Goal: Information Seeking & Learning: Find specific fact

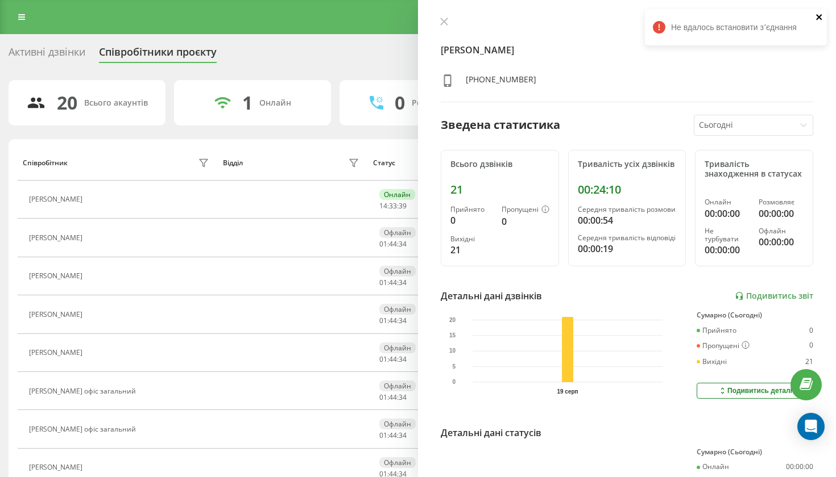
click at [817, 18] on icon "close" at bounding box center [819, 17] width 8 height 9
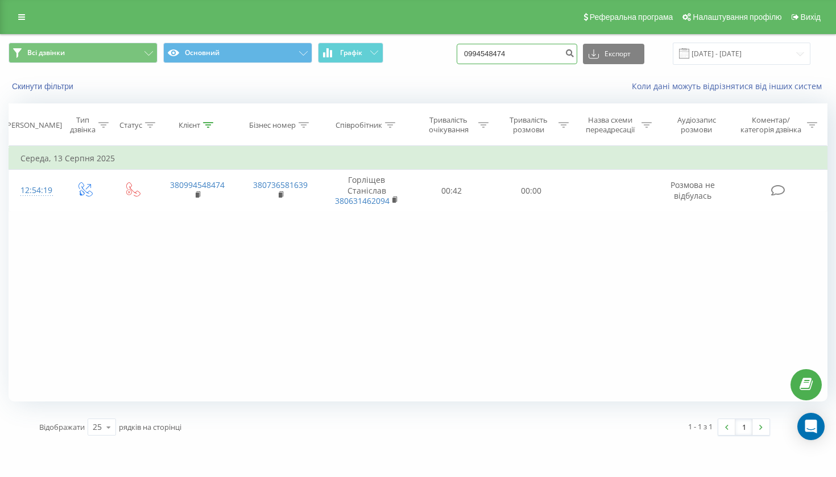
click at [534, 64] on input "0994548474" at bounding box center [516, 54] width 120 height 20
click at [546, 64] on input "0994548474" at bounding box center [516, 54] width 120 height 20
paste input "86323259"
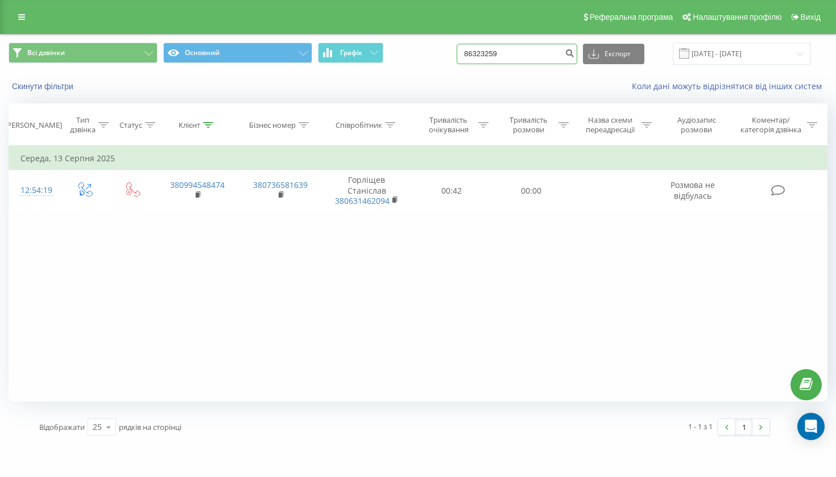
click at [538, 64] on input "86323259" at bounding box center [516, 54] width 120 height 20
paste input "0677880901"
type input "0677880901"
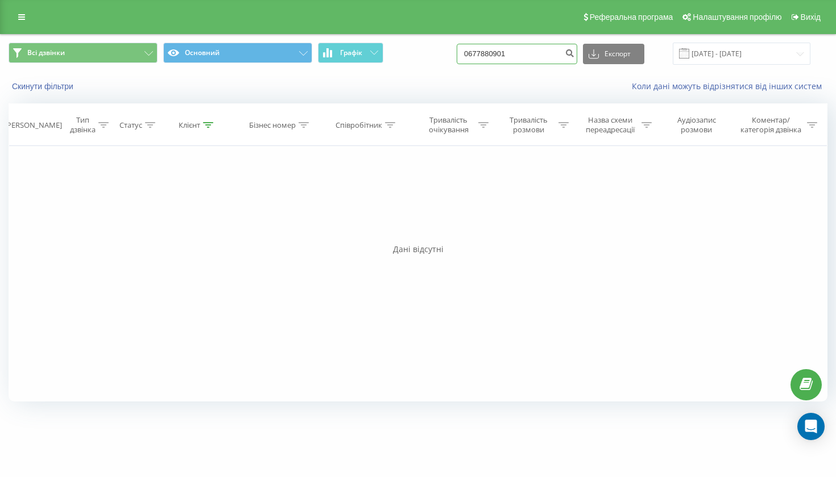
click at [547, 64] on input "0677880901" at bounding box center [516, 54] width 120 height 20
paste input "987470107"
type input "0987470107"
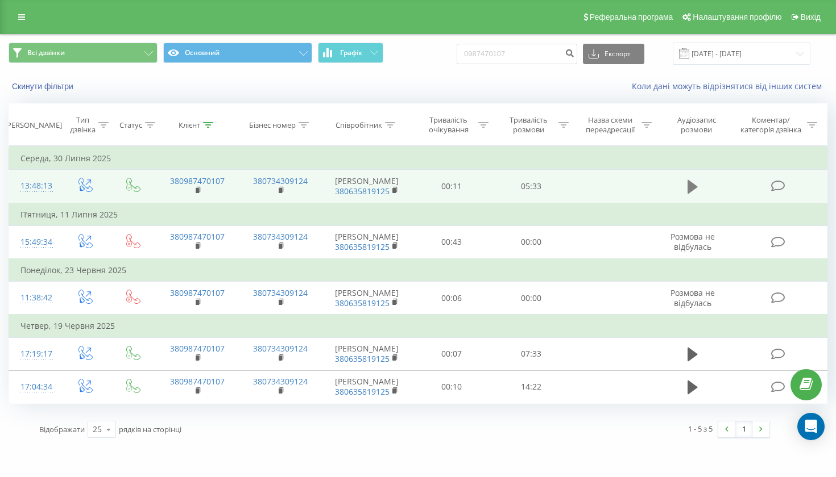
click at [688, 192] on icon at bounding box center [692, 187] width 10 height 14
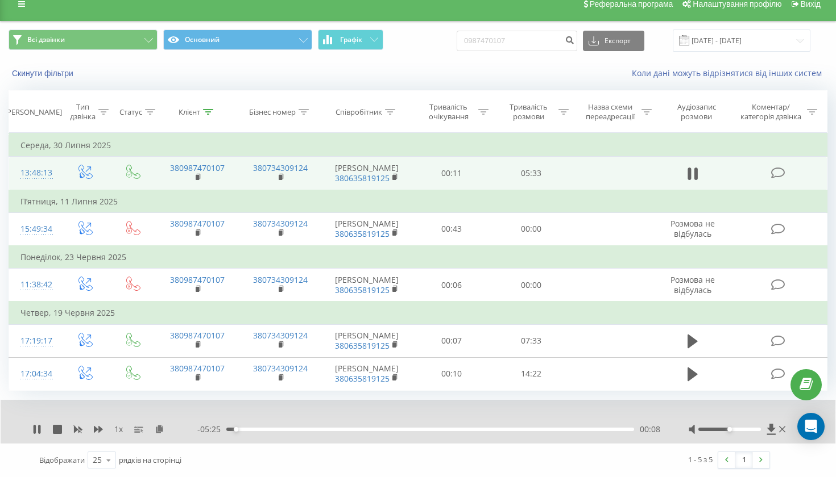
scroll to position [65, 0]
drag, startPoint x: 729, startPoint y: 429, endPoint x: 782, endPoint y: 429, distance: 53.4
click at [782, 430] on div at bounding box center [737, 429] width 99 height 11
click at [696, 168] on icon at bounding box center [695, 174] width 3 height 13
click at [696, 166] on icon at bounding box center [692, 174] width 10 height 16
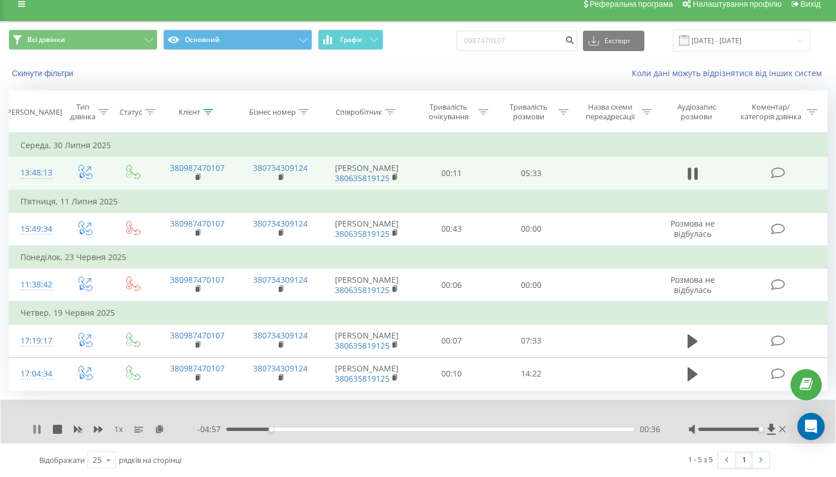
click at [39, 429] on icon at bounding box center [39, 429] width 2 height 9
click at [39, 429] on icon at bounding box center [37, 429] width 7 height 9
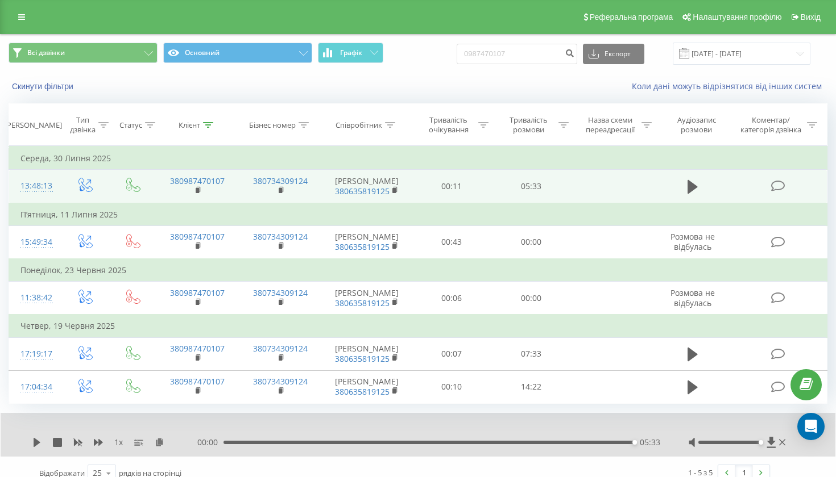
scroll to position [0, 0]
click at [552, 62] on input "0987470107" at bounding box center [516, 54] width 120 height 20
paste input "94548474"
type input "0994548474"
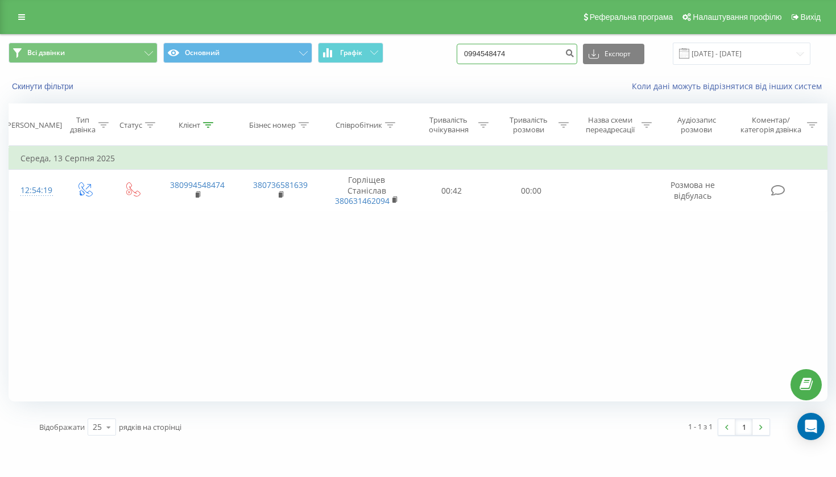
click at [538, 64] on input "0994548474" at bounding box center [516, 54] width 120 height 20
paste input "632217899"
type input "0632217899"
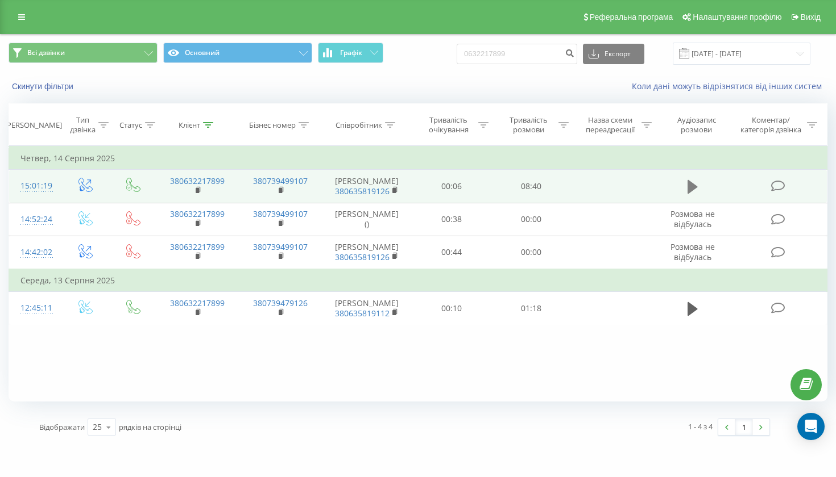
click at [690, 194] on icon at bounding box center [692, 187] width 10 height 14
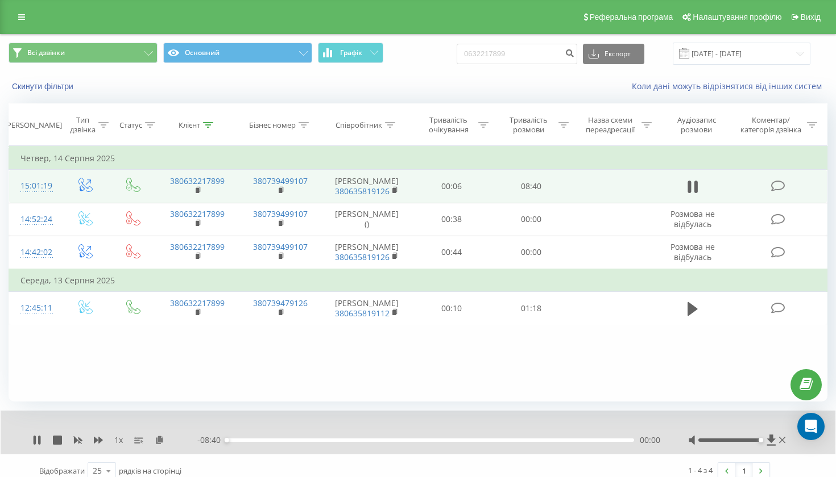
drag, startPoint x: 728, startPoint y: 451, endPoint x: 789, endPoint y: 452, distance: 61.4
click at [789, 452] on div "1 x - 08:40 00:00 00:00" at bounding box center [418, 433] width 834 height 44
